Goal: Navigation & Orientation: Go to known website

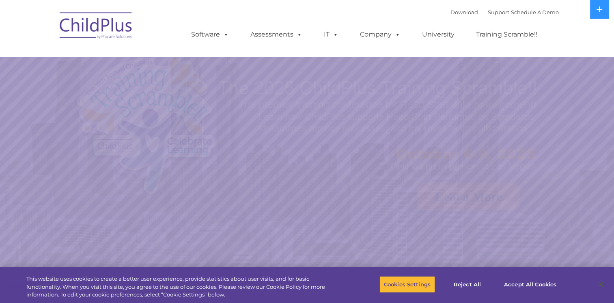
select select "MEDIUM"
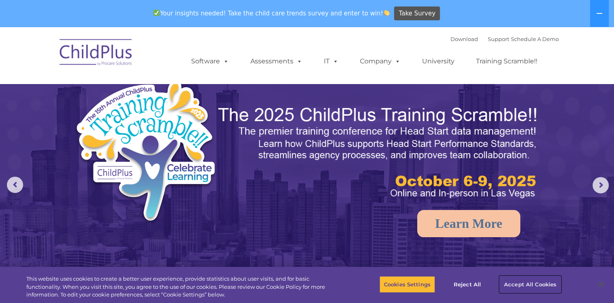
click at [521, 282] on button "Accept All Cookies" at bounding box center [529, 283] width 61 height 17
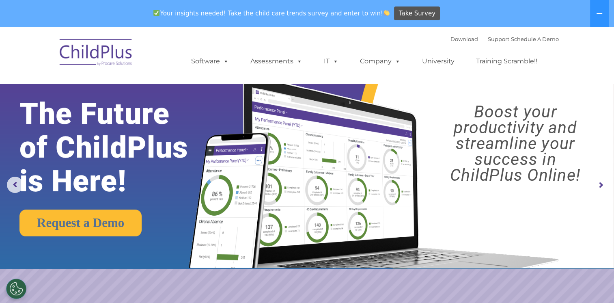
click at [121, 58] on img at bounding box center [96, 53] width 81 height 41
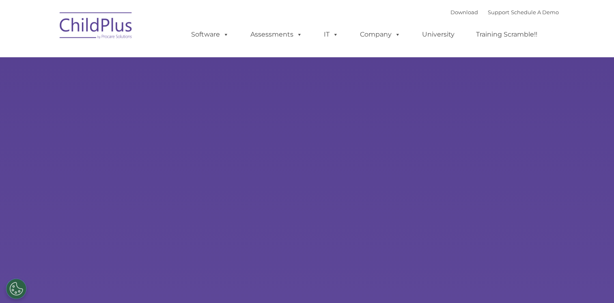
select select "MEDIUM"
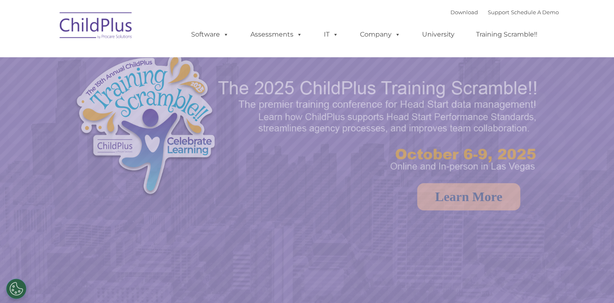
select select "MEDIUM"
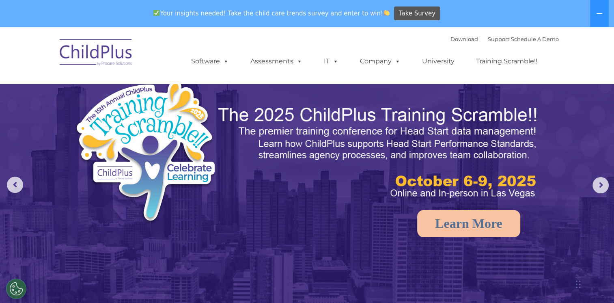
click at [105, 58] on img at bounding box center [96, 53] width 81 height 41
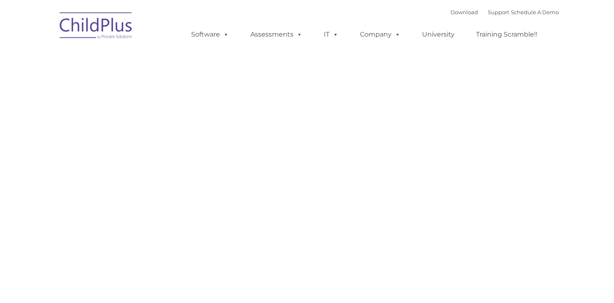
type input ""
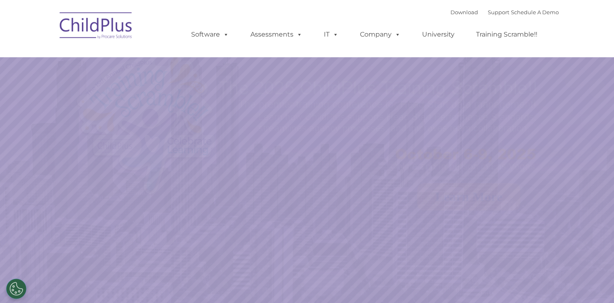
select select "MEDIUM"
